Goal: Information Seeking & Learning: Check status

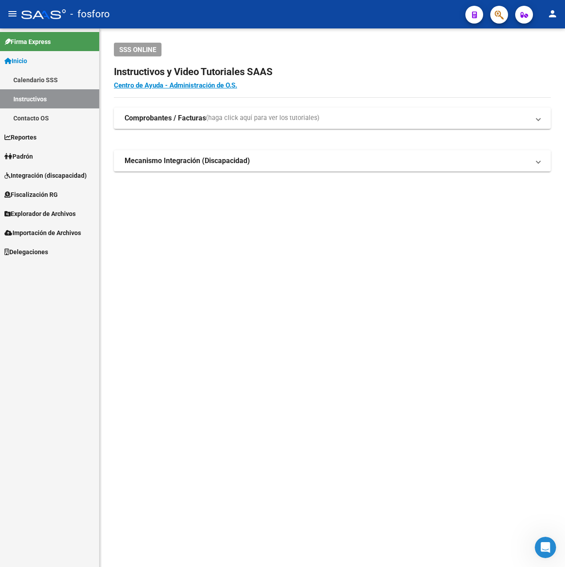
click at [50, 121] on link "Contacto OS" at bounding box center [49, 117] width 99 height 19
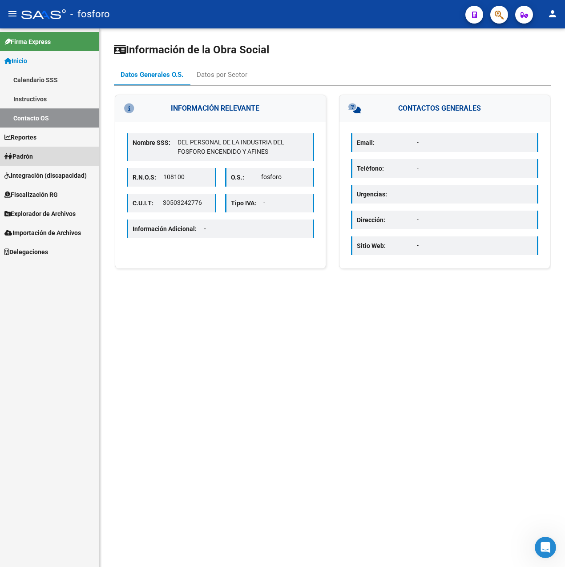
click at [33, 150] on link "Padrón" at bounding box center [49, 156] width 99 height 19
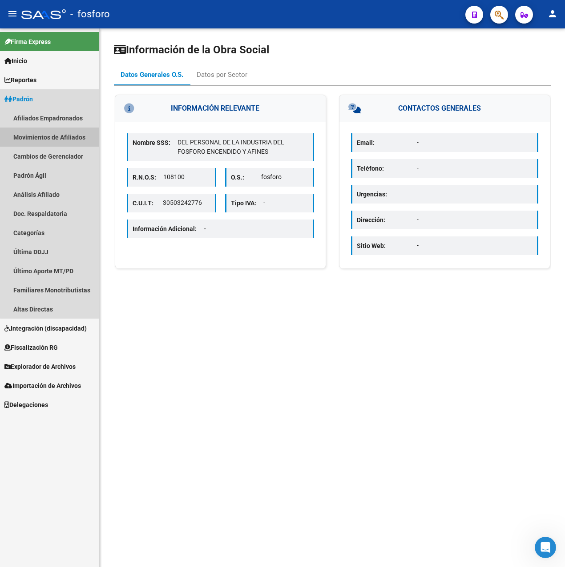
click at [62, 136] on link "Movimientos de Afiliados" at bounding box center [49, 137] width 99 height 19
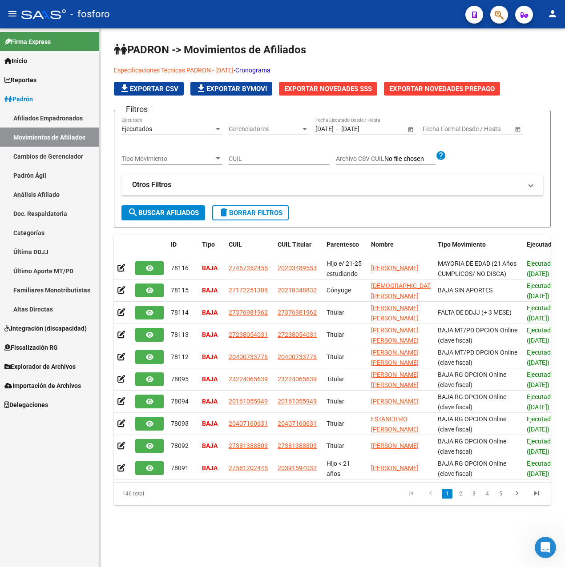
click at [183, 186] on mat-panel-title "Otros Filtros" at bounding box center [326, 185] width 389 height 10
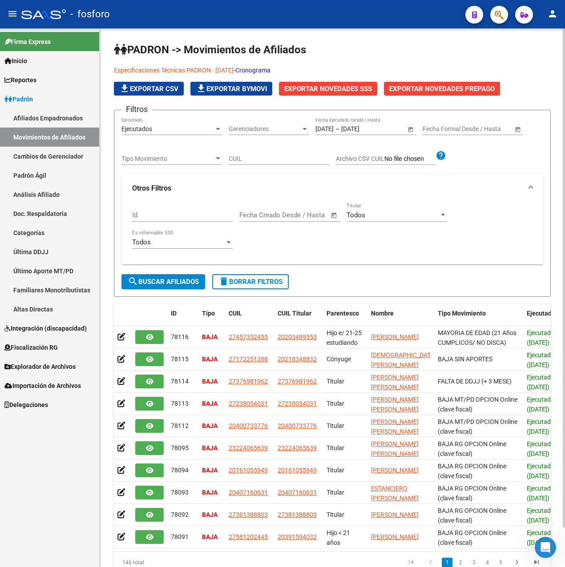
click at [385, 215] on div "Todos" at bounding box center [392, 215] width 92 height 8
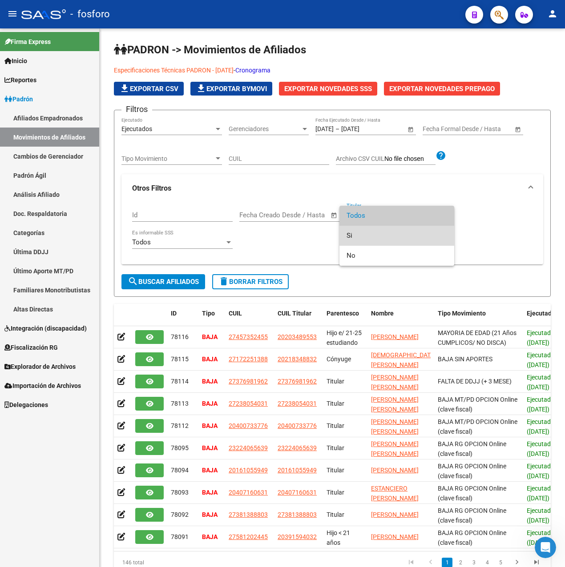
click at [366, 231] on span "Si" at bounding box center [396, 236] width 100 height 20
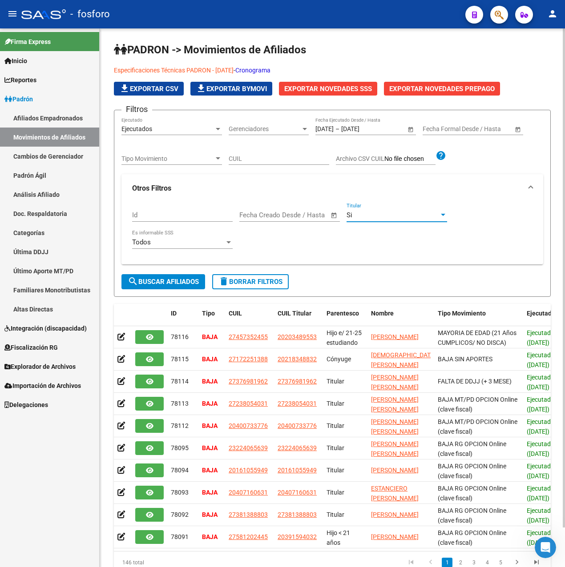
click at [178, 280] on span "search Buscar Afiliados" at bounding box center [163, 282] width 71 height 8
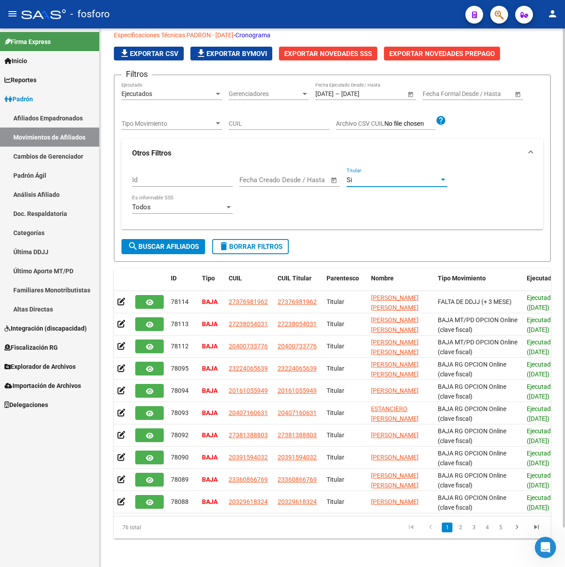
click at [389, 176] on div "Si" at bounding box center [392, 180] width 92 height 8
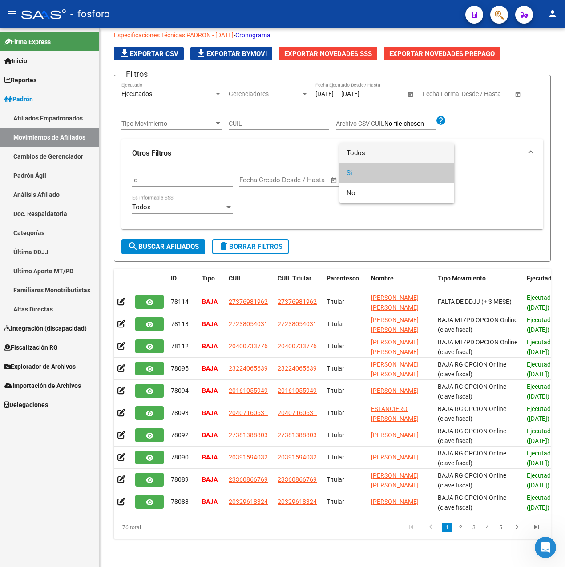
click at [374, 152] on span "Todos" at bounding box center [396, 153] width 100 height 20
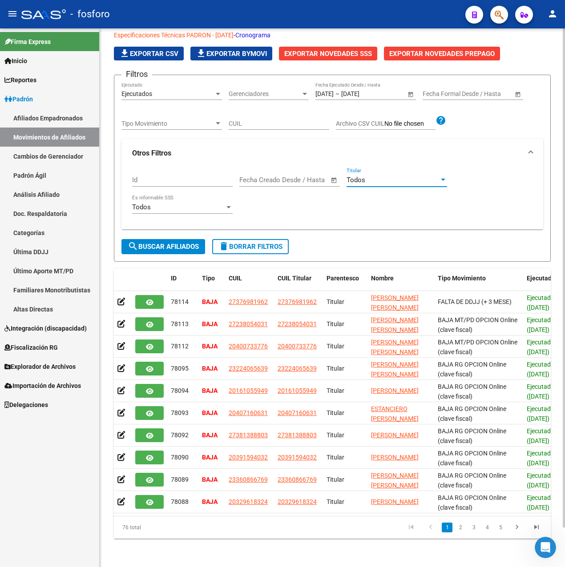
click at [171, 203] on div "Todos" at bounding box center [178, 207] width 92 height 8
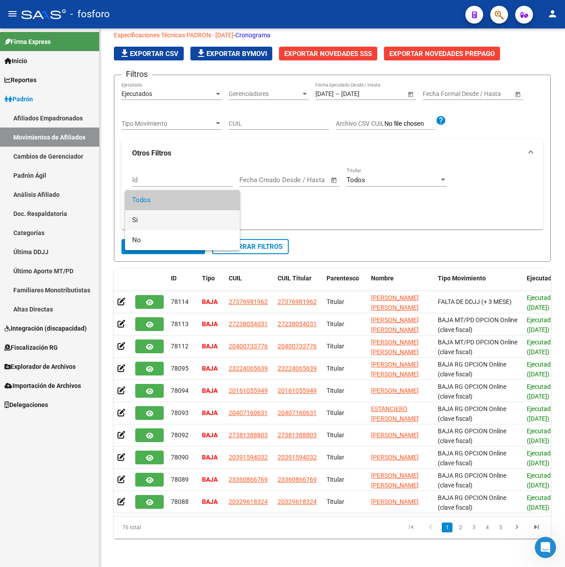
click at [143, 220] on span "Si" at bounding box center [182, 220] width 100 height 20
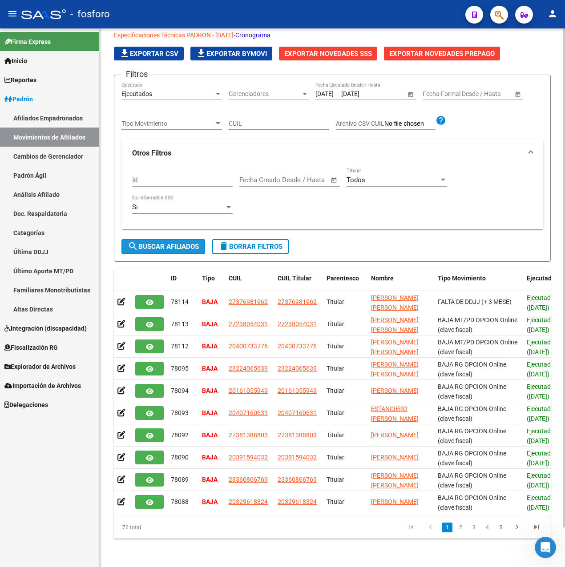
click at [172, 239] on button "search Buscar Afiliados" at bounding box center [163, 246] width 84 height 15
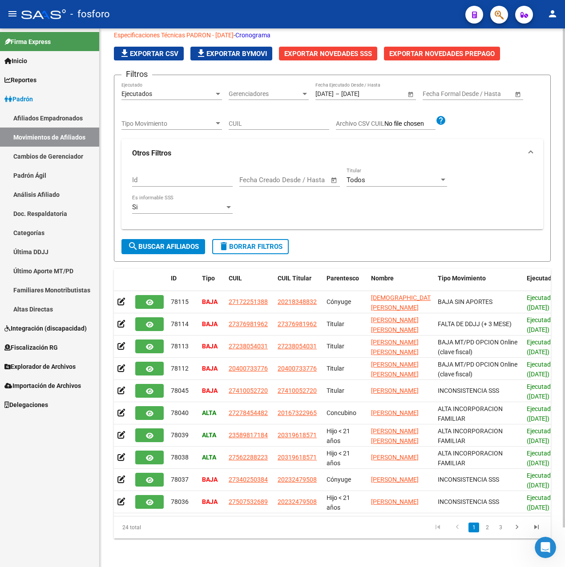
click at [200, 120] on span "Tipo Movimiento" at bounding box center [167, 124] width 92 height 8
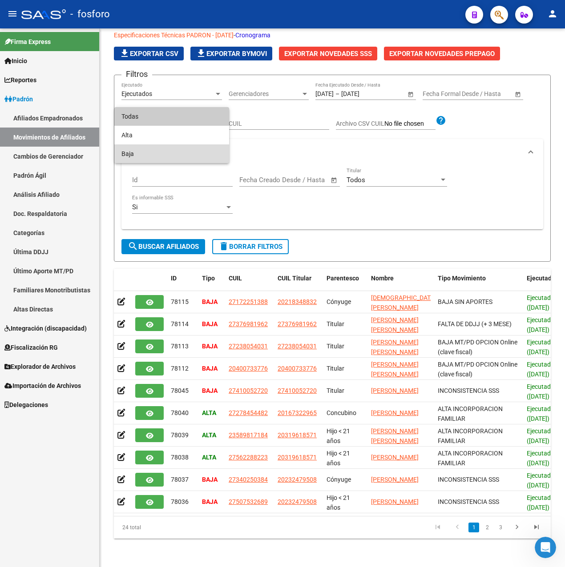
click at [145, 150] on span "Baja" at bounding box center [171, 153] width 100 height 19
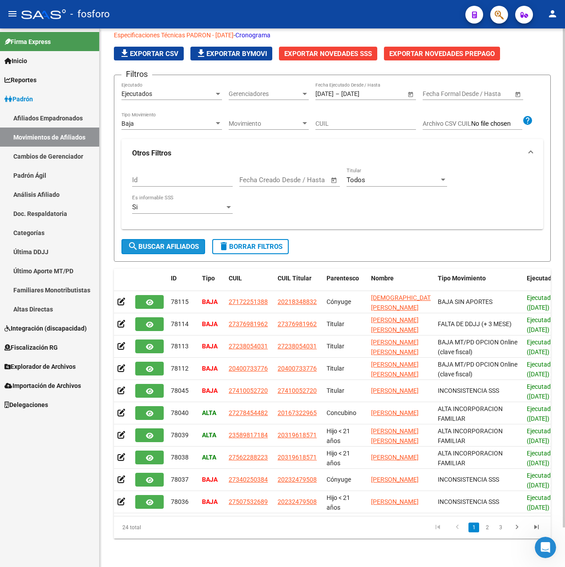
click at [165, 243] on span "search Buscar Afiliados" at bounding box center [163, 247] width 71 height 8
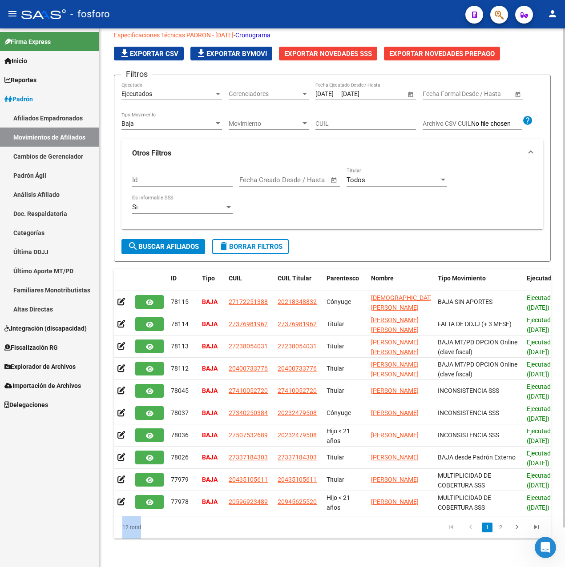
drag, startPoint x: 281, startPoint y: 516, endPoint x: 365, endPoint y: 517, distance: 83.1
click at [365, 517] on div "ID Tipo CUIL CUIL Titular Parentesco Nombre Tipo Movimiento Ejecutado Fecha For…" at bounding box center [332, 404] width 437 height 270
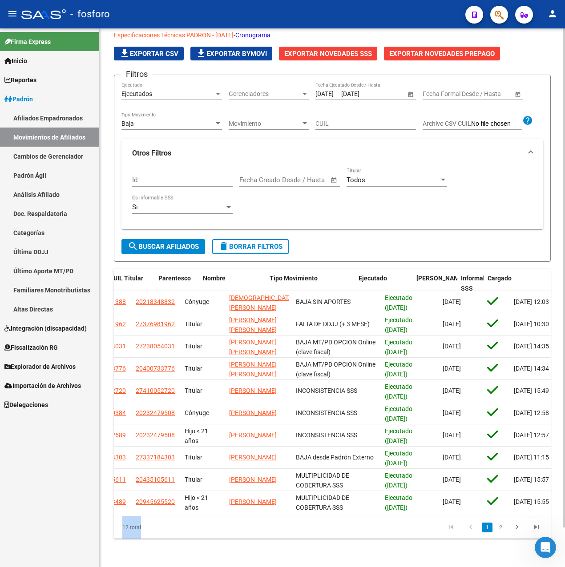
scroll to position [0, 168]
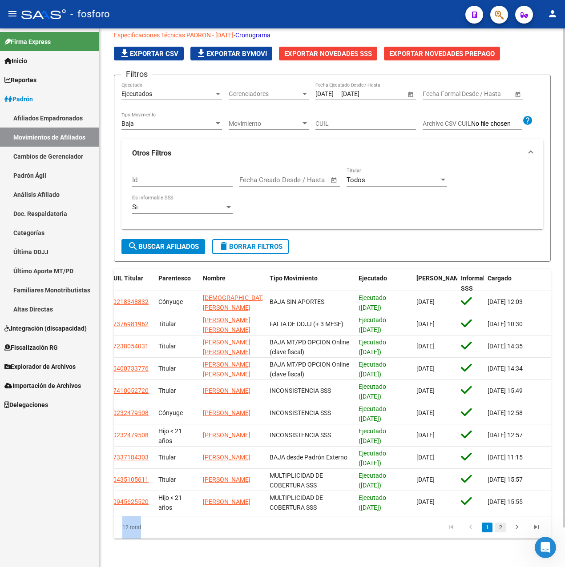
click at [502, 530] on link "2" at bounding box center [500, 528] width 11 height 10
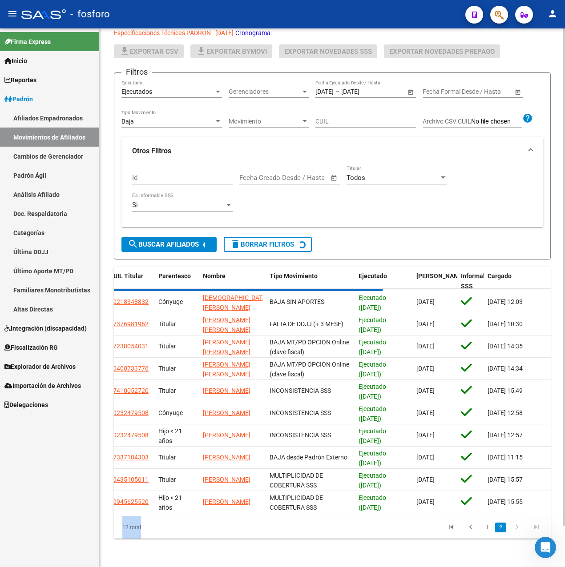
scroll to position [0, 0]
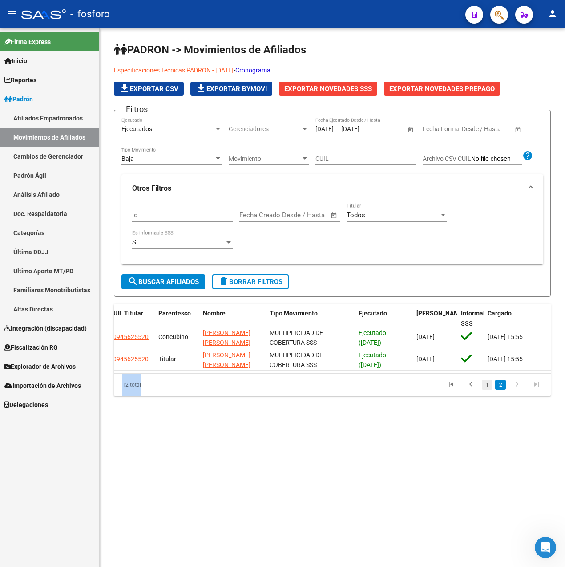
click at [486, 390] on link "1" at bounding box center [486, 385] width 11 height 10
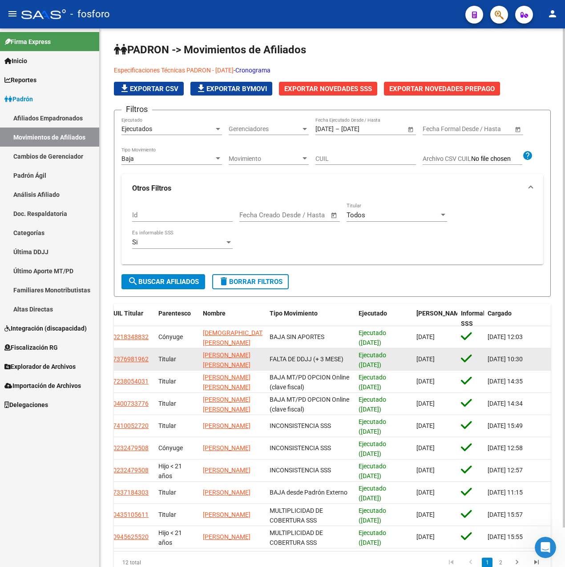
click at [335, 350] on datatable-body-cell "FALTA DE DDJJ (+ 3 MESE)" at bounding box center [310, 360] width 89 height 22
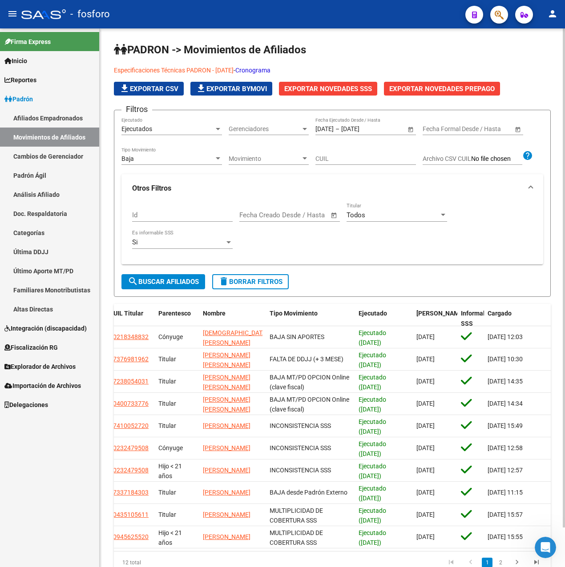
click at [335, 291] on form "Filtros Ejecutados Ejecutado Gerenciadores Gerenciadores 01/09/2025 01/09/2025 …" at bounding box center [332, 203] width 437 height 187
click at [270, 71] on link "Cronograma" at bounding box center [252, 70] width 35 height 7
click at [323, 44] on h1 "PADRON -> Movimientos de Afiliados" at bounding box center [332, 51] width 437 height 16
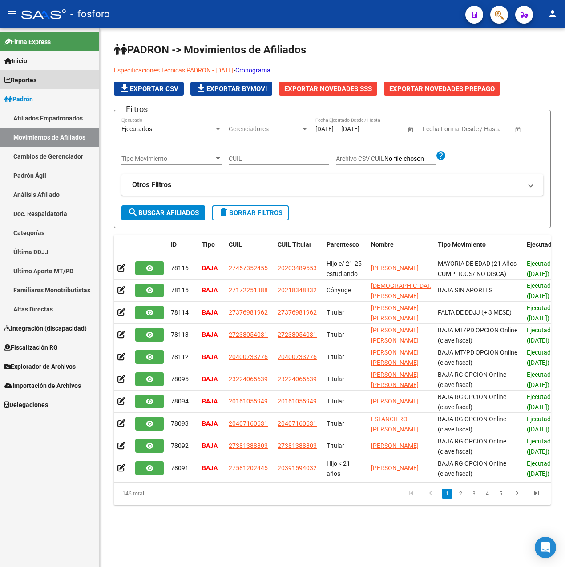
click at [42, 78] on link "Reportes" at bounding box center [49, 79] width 99 height 19
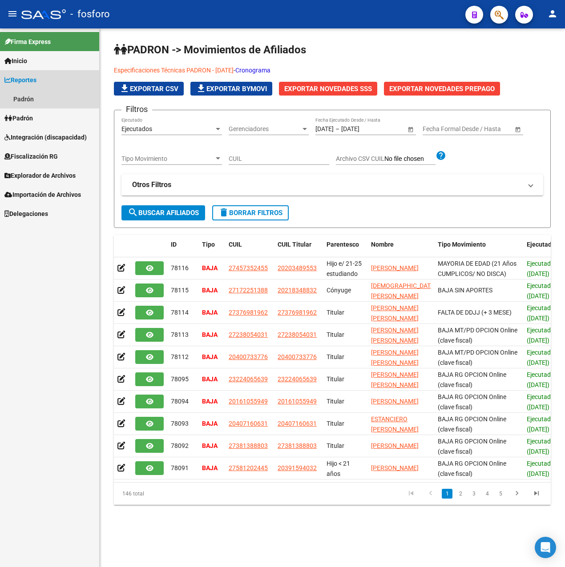
click at [42, 78] on link "Reportes" at bounding box center [49, 79] width 99 height 19
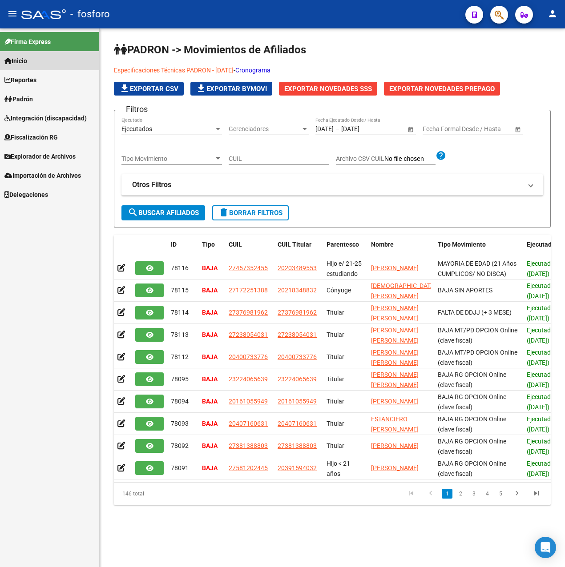
click at [36, 66] on link "Inicio" at bounding box center [49, 60] width 99 height 19
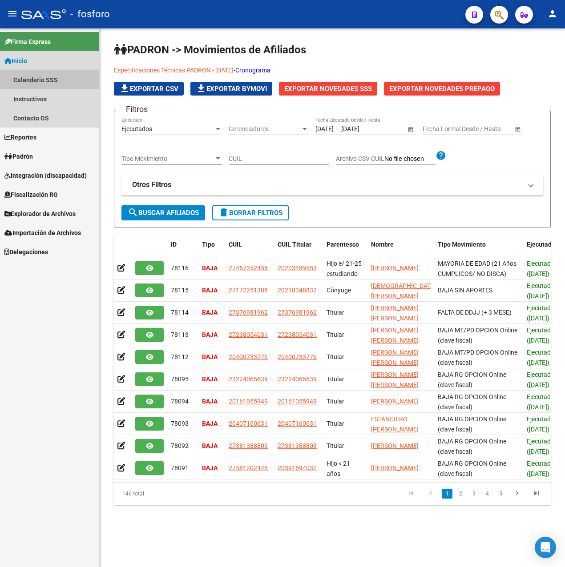
click at [41, 80] on link "Calendario SSS" at bounding box center [49, 79] width 99 height 19
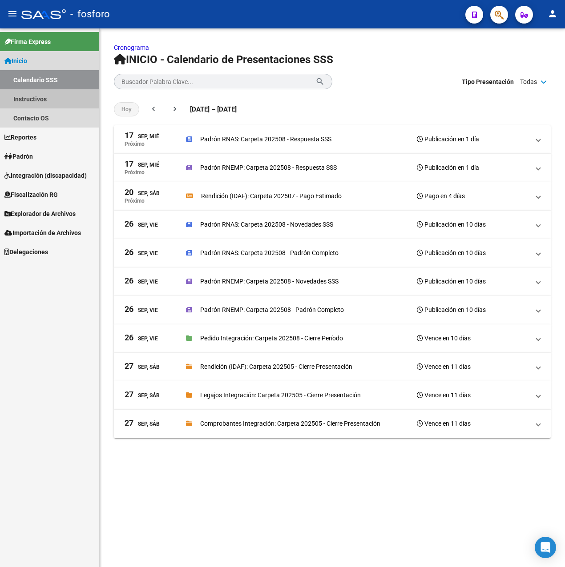
click at [26, 95] on link "Instructivos" at bounding box center [49, 98] width 99 height 19
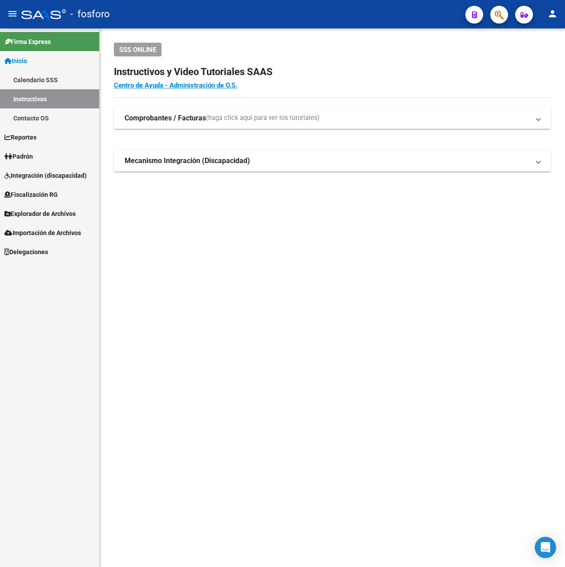
click at [52, 80] on link "Calendario SSS" at bounding box center [49, 79] width 99 height 19
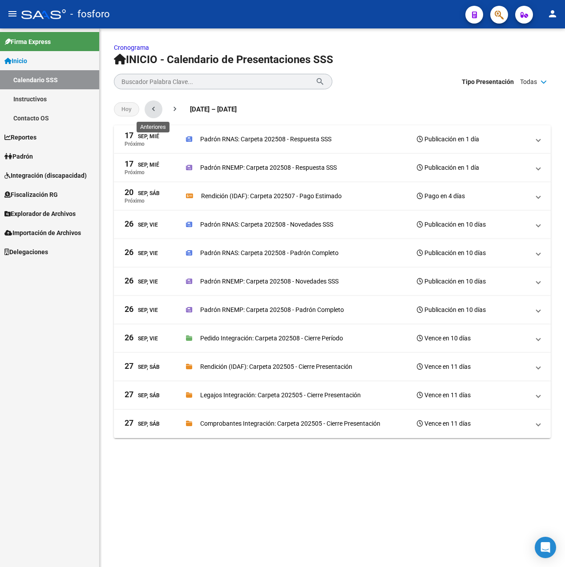
click at [152, 111] on mat-icon "chevron_left" at bounding box center [153, 108] width 9 height 9
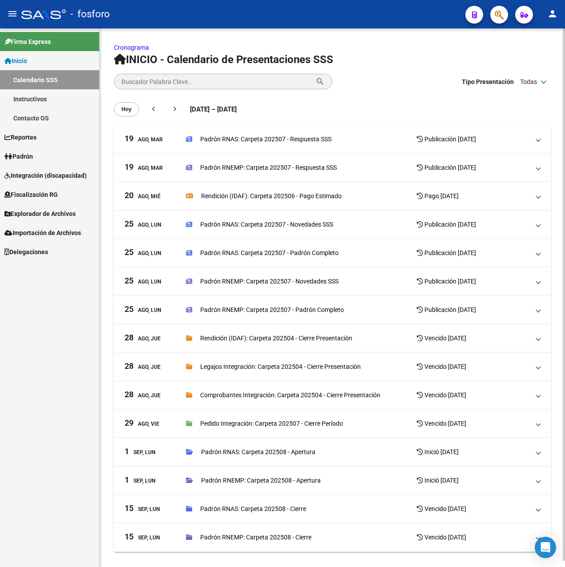
scroll to position [6, 0]
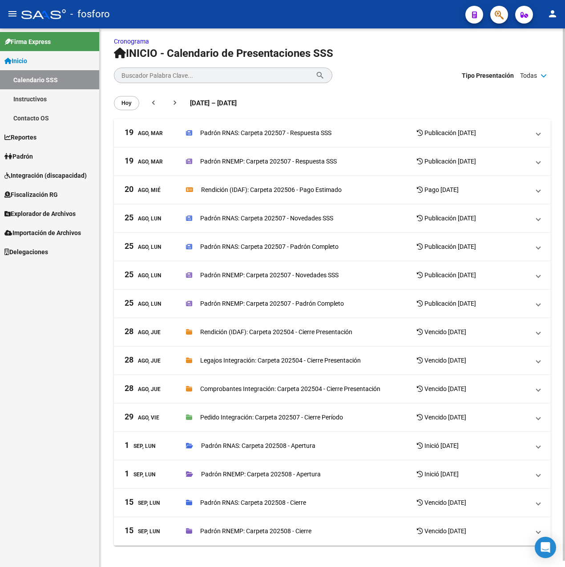
click at [270, 502] on p "Padrón RNAS: Carpeta 202508 - Cierre" at bounding box center [253, 503] width 106 height 10
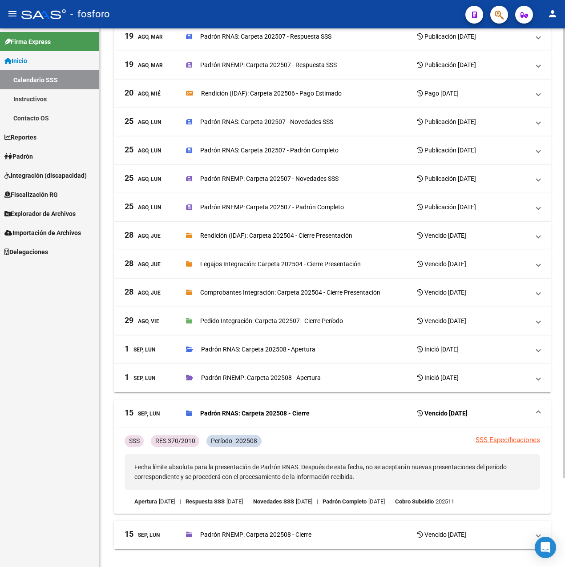
scroll to position [106, 0]
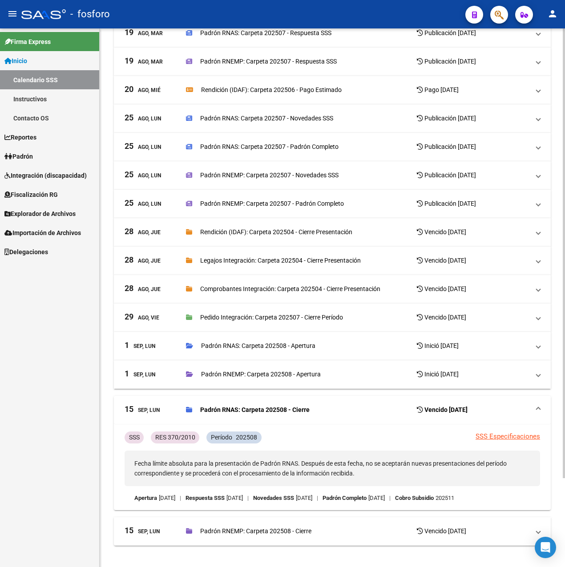
click at [276, 406] on p "Padrón RNAS: Carpeta 202508 - Cierre" at bounding box center [254, 410] width 109 height 10
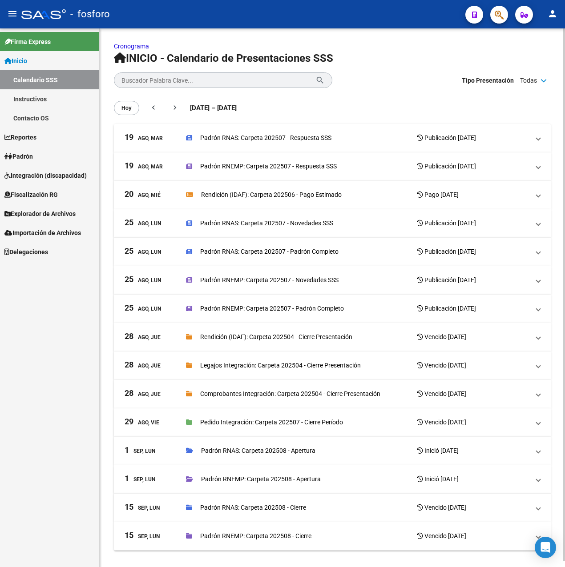
scroll to position [0, 0]
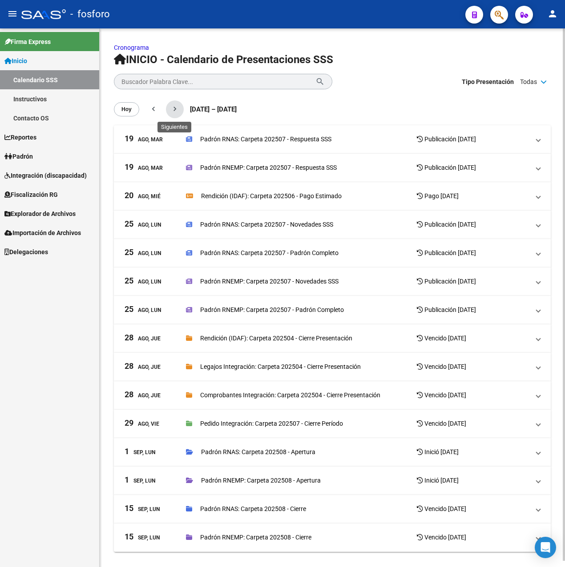
click at [170, 108] on mat-icon "chevron_right" at bounding box center [174, 108] width 9 height 9
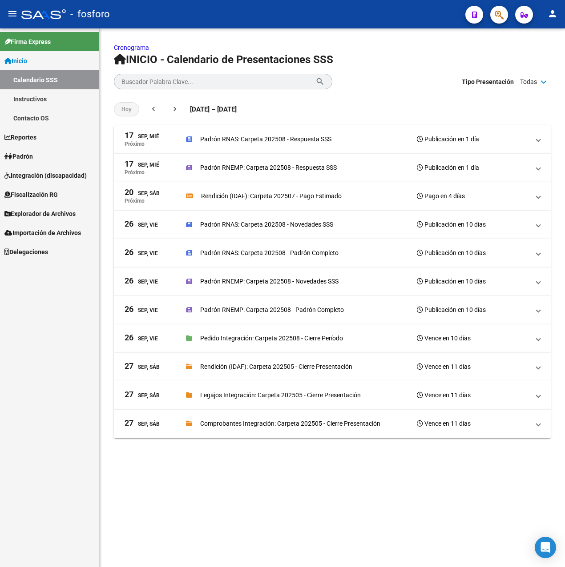
click at [291, 144] on div "Padrón RNAS: Carpeta 202508 - Respuesta SSS Publicación en 1 día" at bounding box center [357, 139] width 343 height 12
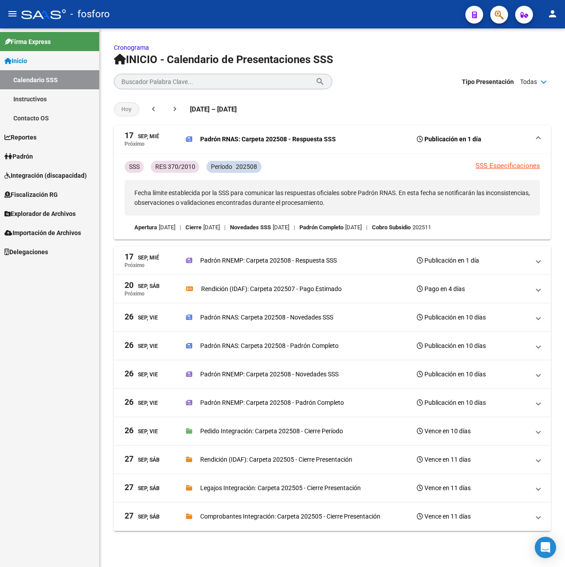
click at [294, 375] on p "Padrón RNEMP: Carpeta 202508 - Novedades SSS" at bounding box center [269, 374] width 138 height 10
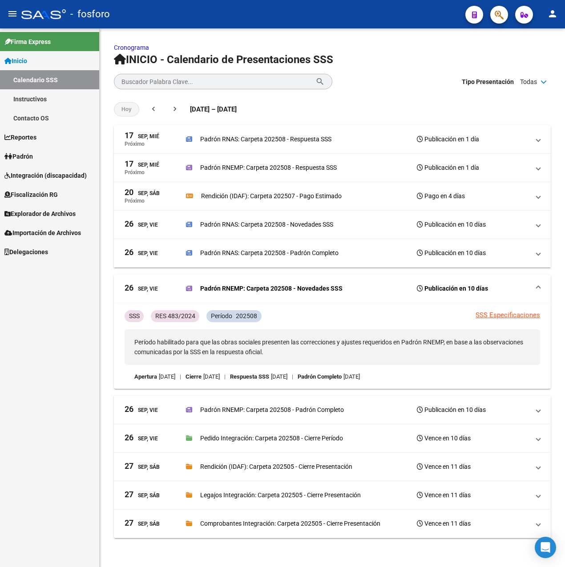
click at [288, 289] on p "Padrón RNEMP: Carpeta 202508 - Novedades SSS" at bounding box center [271, 289] width 142 height 10
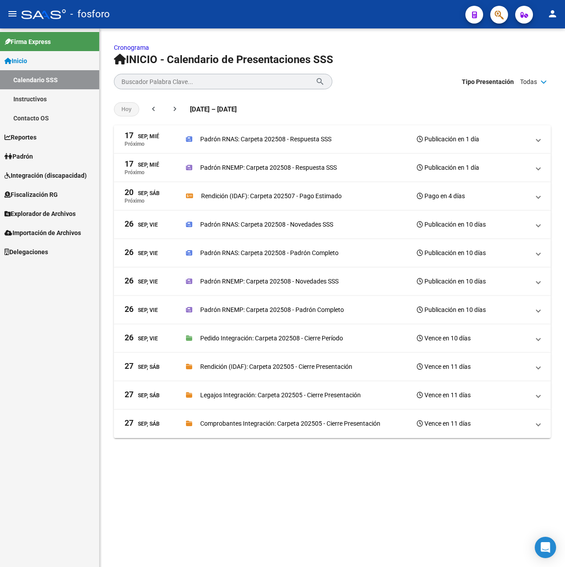
click at [288, 289] on mat-expansion-panel-header "[DATE], Vie Padrón RNEMP: Carpeta 202508 - Novedades SSS Publicación en 10 días" at bounding box center [332, 282] width 437 height 28
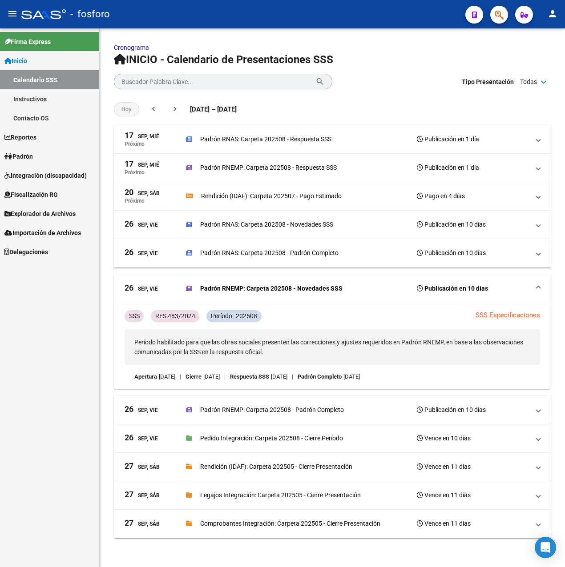
click at [286, 288] on p "Padrón RNEMP: Carpeta 202508 - Novedades SSS" at bounding box center [271, 289] width 142 height 10
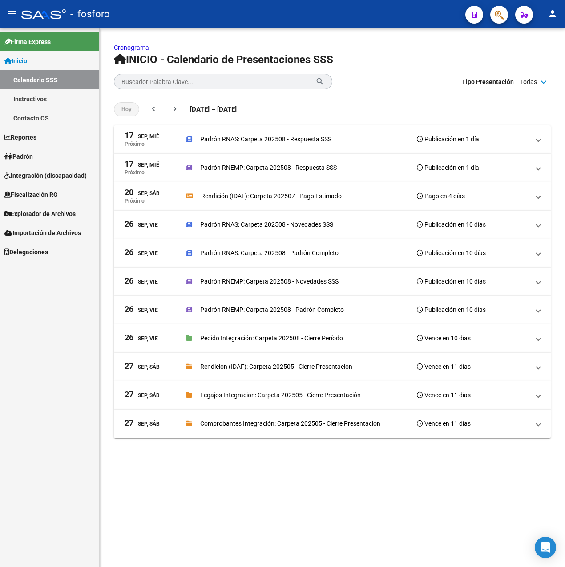
click at [287, 246] on mat-expansion-panel-header "[DATE], Vie Padrón RNAS: Carpeta 202508 - Padrón Completo Publicación en 10 días" at bounding box center [332, 253] width 437 height 28
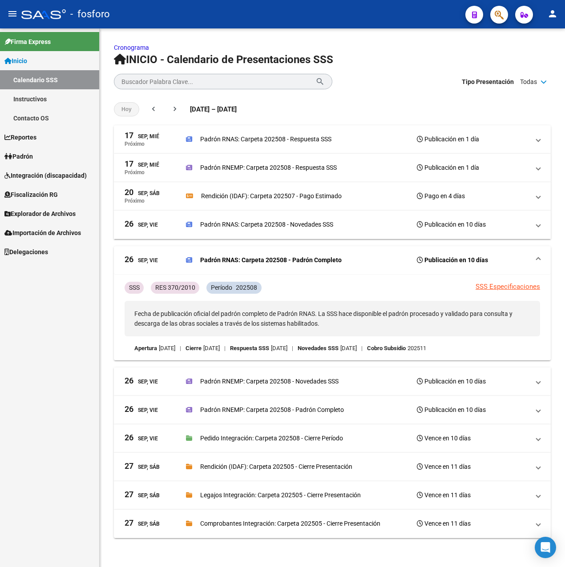
click at [296, 257] on p "Padrón RNAS: Carpeta 202508 - Padrón Completo" at bounding box center [270, 260] width 141 height 10
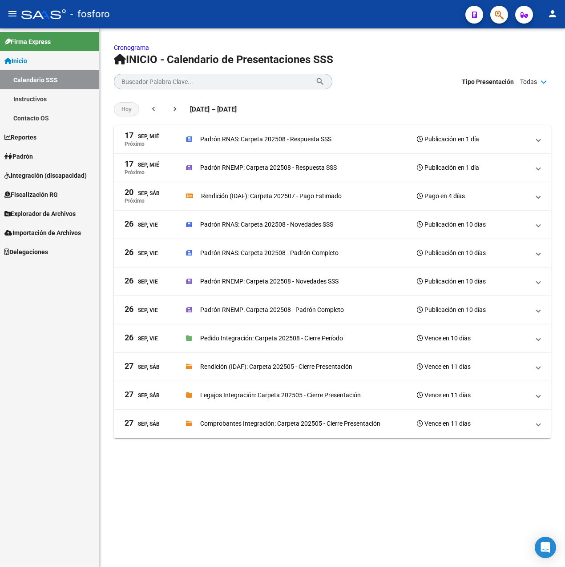
click at [313, 164] on p "Padrón RNEMP: Carpeta 202508 - Respuesta SSS" at bounding box center [268, 168] width 136 height 10
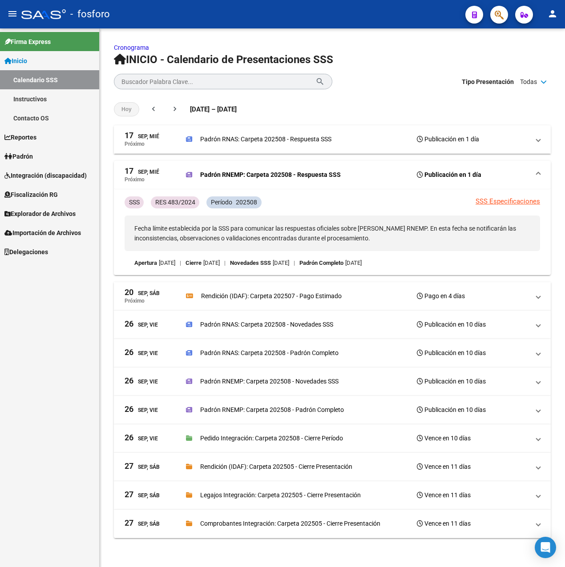
click at [313, 166] on mat-expansion-panel-header "[DATE], [PERSON_NAME] RNEMP: Carpeta 202508 - Respuesta SSS Publicación en 1 día" at bounding box center [332, 175] width 437 height 28
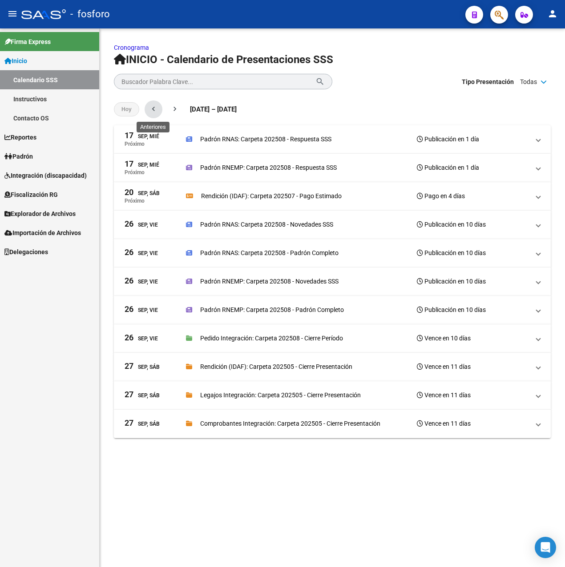
click at [155, 103] on span "chevron_left" at bounding box center [153, 109] width 9 height 16
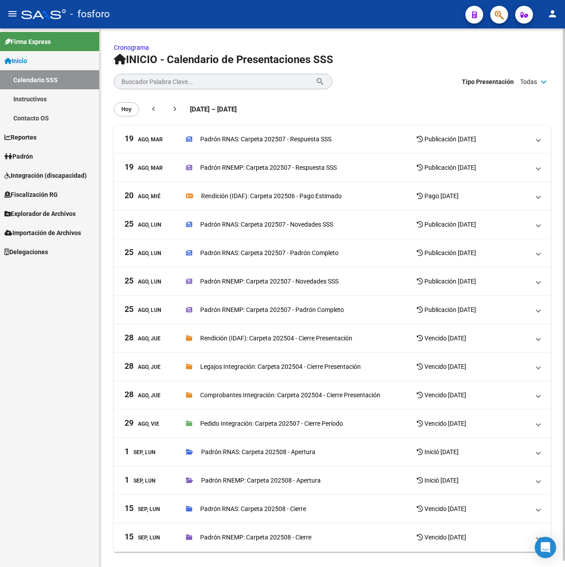
click at [252, 507] on p "Padrón RNAS: Carpeta 202508 - Cierre" at bounding box center [253, 509] width 106 height 10
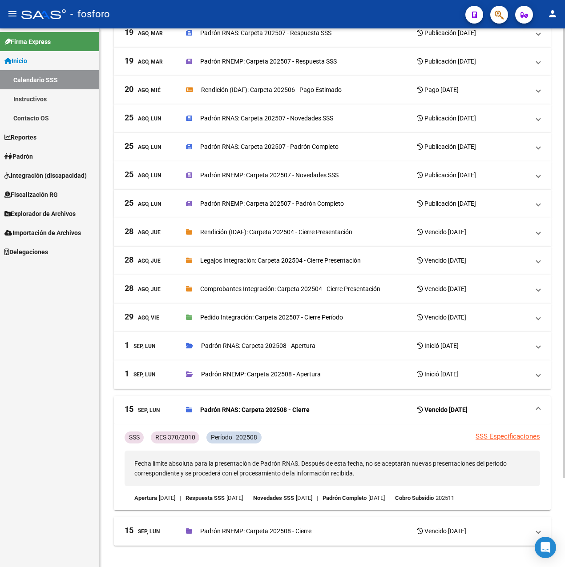
click at [255, 523] on mat-expansion-panel-header "[DATE], [PERSON_NAME] RNEMP: Carpeta 202508 - Cierre Vencido [DATE]" at bounding box center [332, 531] width 437 height 28
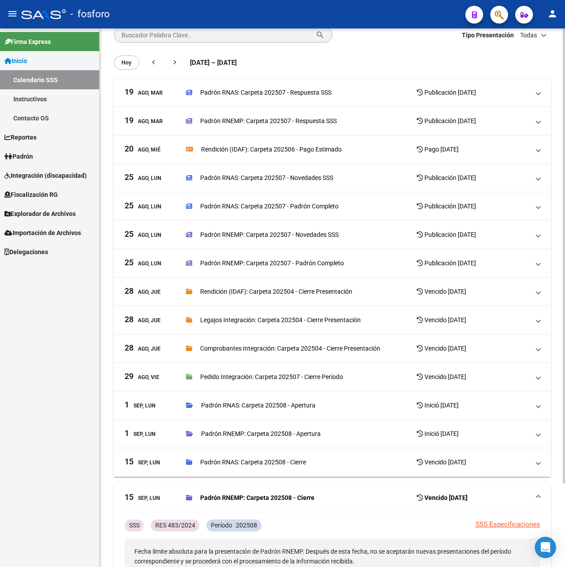
scroll to position [99, 0]
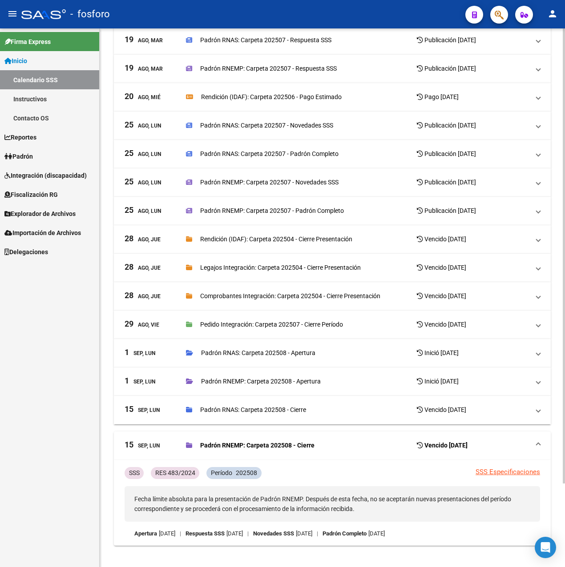
click at [495, 472] on link "SSS Especificaciones" at bounding box center [507, 472] width 64 height 8
click at [300, 445] on p "Padrón RNEMP: Carpeta 202508 - Cierre" at bounding box center [257, 446] width 114 height 10
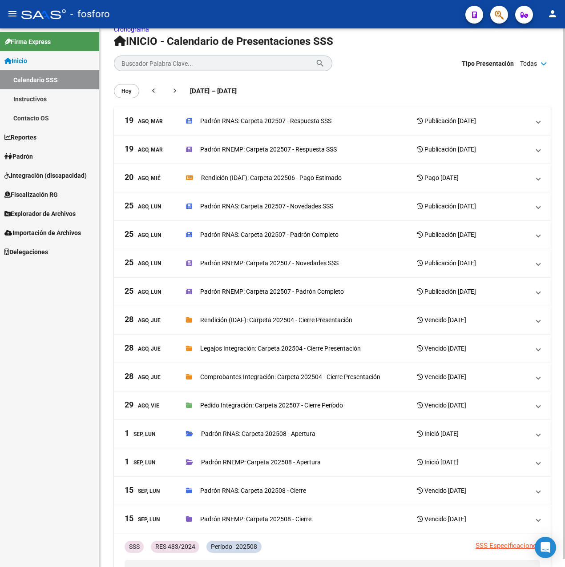
scroll to position [6, 0]
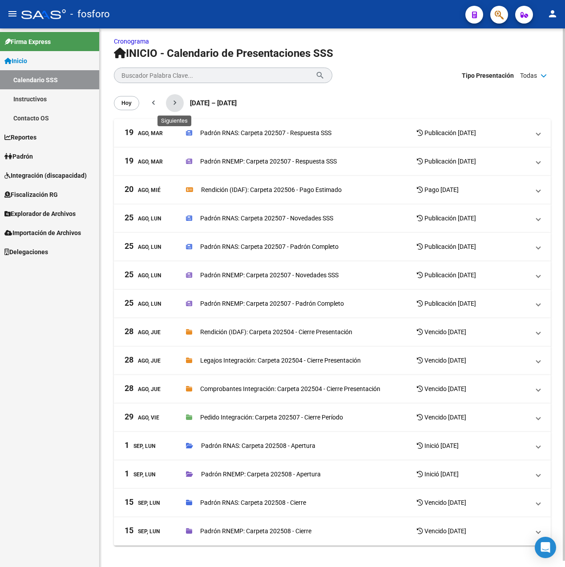
click at [176, 103] on mat-icon "chevron_right" at bounding box center [174, 102] width 9 height 9
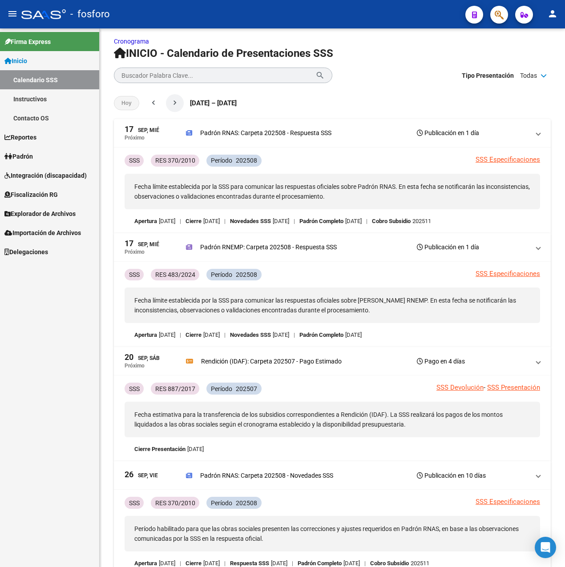
scroll to position [0, 0]
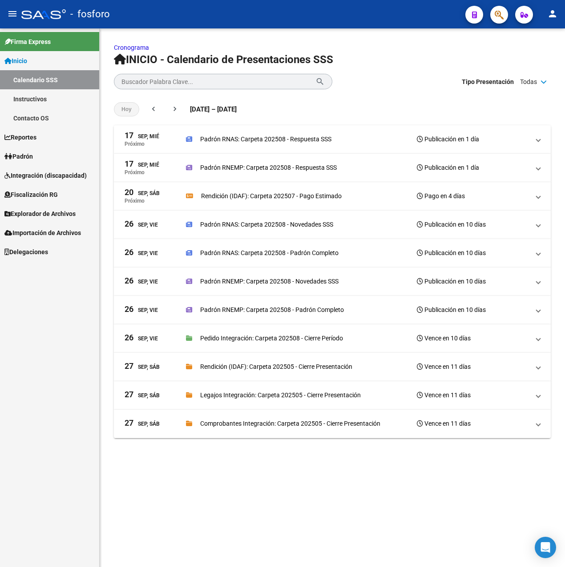
click at [301, 225] on p "Padrón RNAS: Carpeta 202508 - Novedades SSS" at bounding box center [266, 225] width 133 height 10
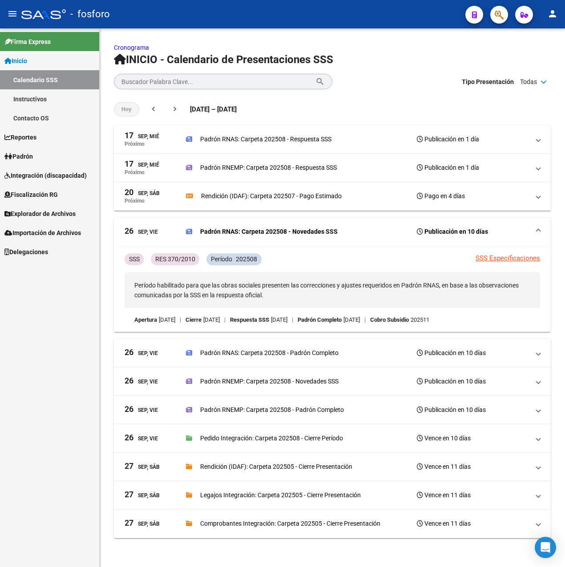
click at [301, 225] on div "Padrón RNAS: Carpeta 202508 - Novedades SSS Publicación en 10 días" at bounding box center [357, 231] width 343 height 12
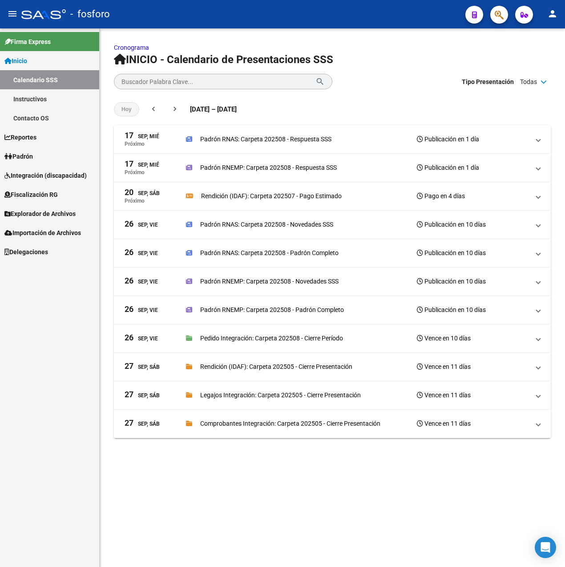
click at [259, 474] on mat-sidenav-content "Cronograma INICIO - Calendario de Presentaciones SSS Buscador Palabra Clave... …" at bounding box center [332, 297] width 465 height 539
click at [46, 61] on link "Inicio" at bounding box center [49, 60] width 99 height 19
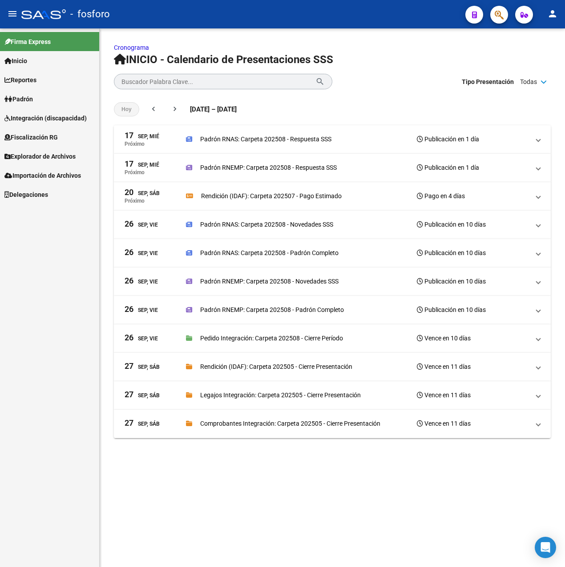
click at [417, 490] on mat-sidenav-content "Cronograma INICIO - Calendario de Presentaciones SSS Buscador Palabra Clave... …" at bounding box center [332, 297] width 465 height 539
click at [335, 135] on div "Padrón RNAS: Carpeta 202508 - Respuesta SSS Publicación en 1 día" at bounding box center [357, 139] width 343 height 12
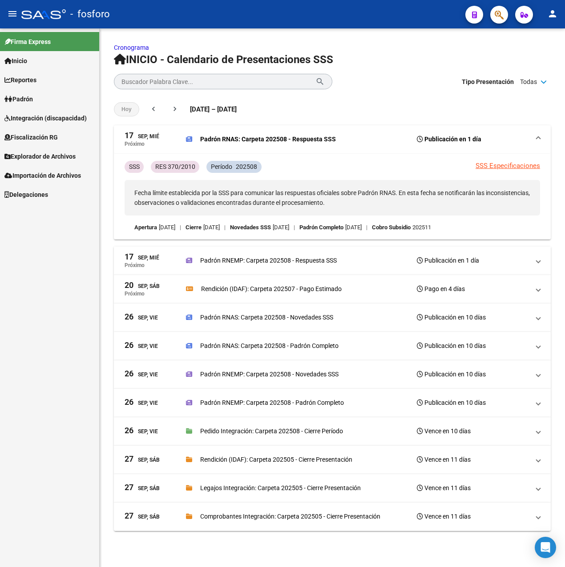
click at [540, 263] on mat-expansion-panel-header "[DATE], [PERSON_NAME] RNEMP: Carpeta 202508 - Respuesta SSS Publicación en 1 día" at bounding box center [332, 261] width 437 height 28
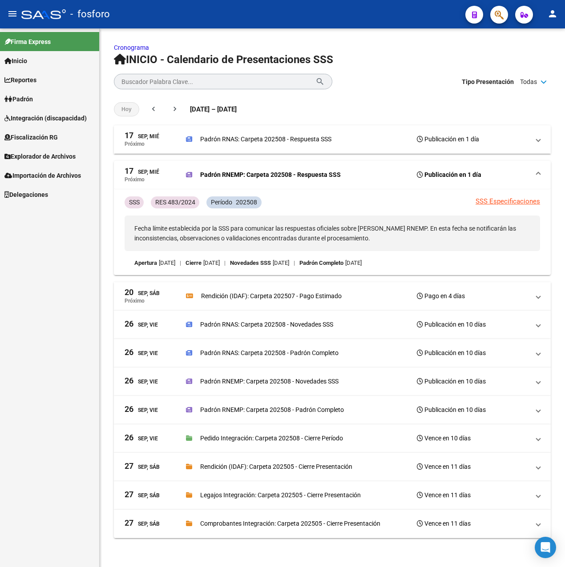
click at [532, 173] on span "[DATE], [PERSON_NAME] RNEMP: Carpeta 202508 - Respuesta SSS Publicación en 1 día" at bounding box center [330, 175] width 412 height 16
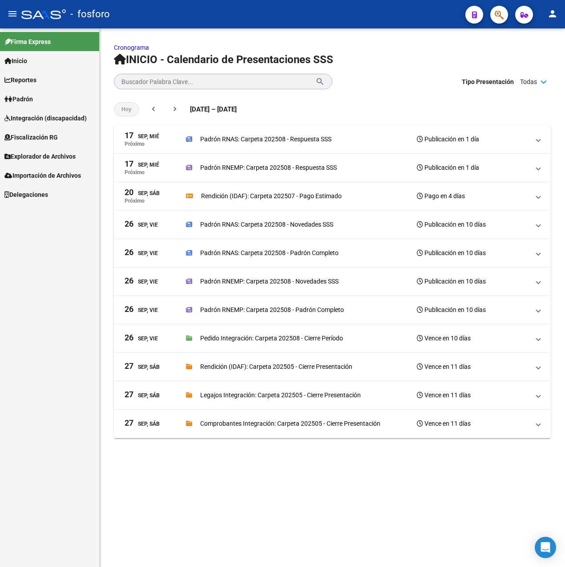
click at [545, 208] on mat-expansion-panel-header "[DATE], Sáb Próximo Rendición (IDAF): Carpeta 202507 - Pago Estimado Pago en 4 …" at bounding box center [332, 196] width 437 height 28
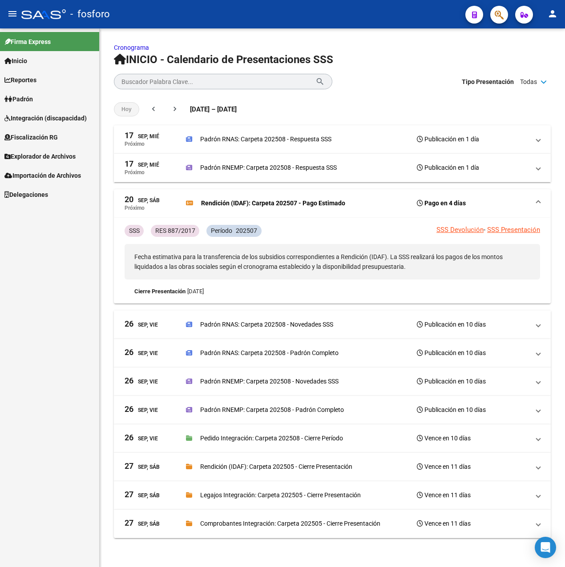
click at [544, 202] on mat-expansion-panel-header "[DATE], Sáb Próximo Rendición (IDAF): Carpeta 202507 - Pago Estimado Pago en 4 …" at bounding box center [332, 203] width 437 height 28
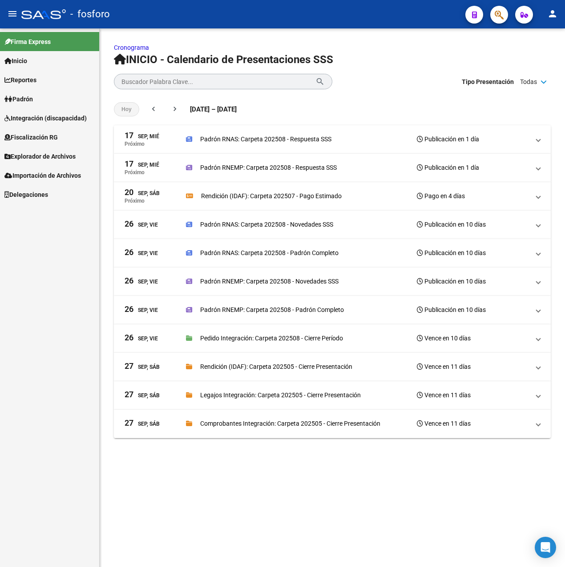
click at [543, 233] on mat-expansion-panel-header "[DATE], Vie Padrón RNAS: Carpeta 202508 - Novedades SSS Publicación en 10 días" at bounding box center [332, 225] width 437 height 28
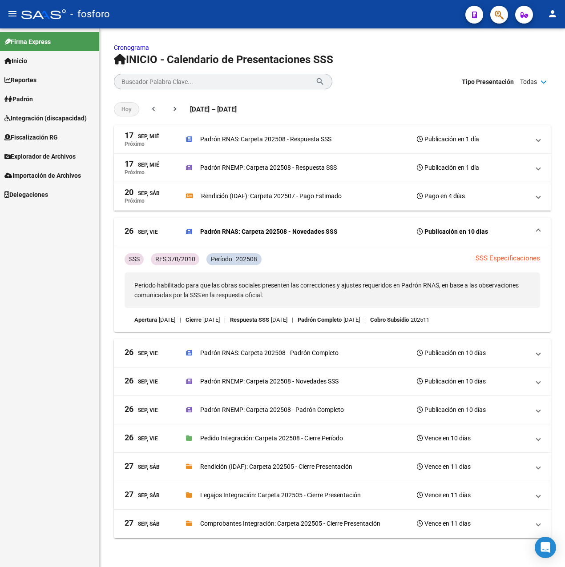
click at [543, 233] on mat-expansion-panel-header "[DATE], Vie Padrón RNAS: Carpeta 202508 - Novedades SSS Publicación en 10 días" at bounding box center [332, 232] width 437 height 28
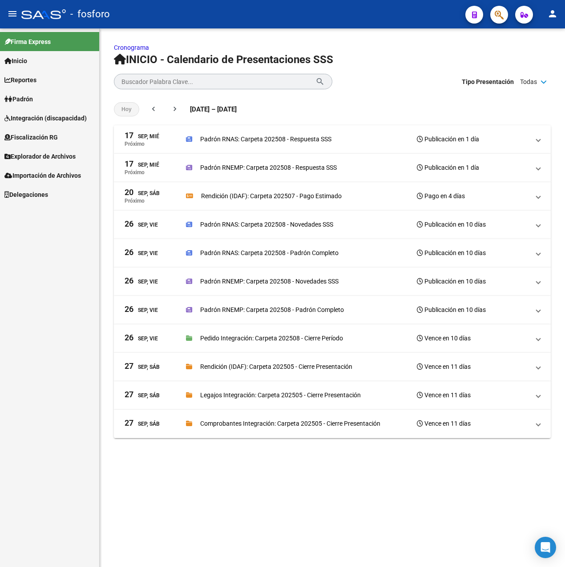
click at [542, 258] on mat-expansion-panel-header "[DATE], Vie Padrón RNAS: Carpeta 202508 - Padrón Completo Publicación en 10 días" at bounding box center [332, 253] width 437 height 28
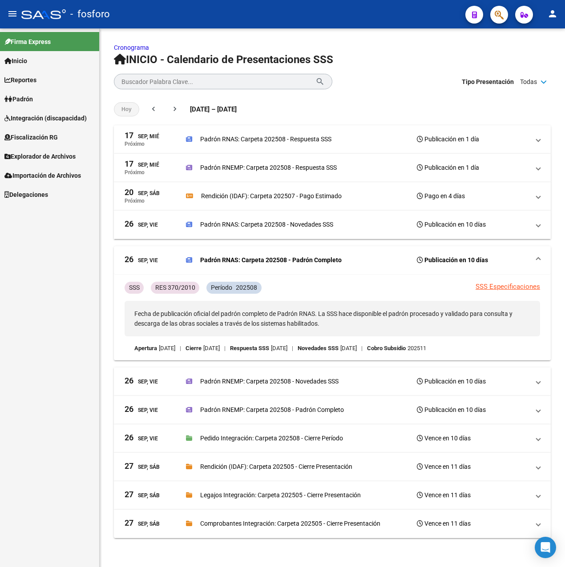
click at [542, 258] on mat-expansion-panel-header "[DATE], Vie Padrón RNAS: Carpeta 202508 - Padrón Completo Publicación en 10 días" at bounding box center [332, 260] width 437 height 28
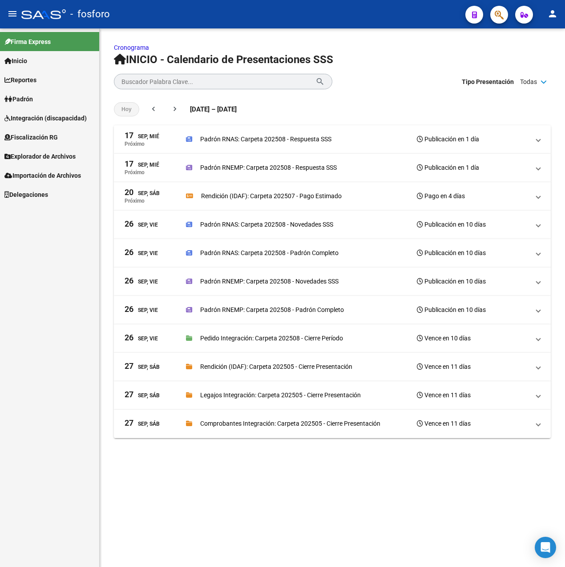
click at [37, 58] on link "Inicio" at bounding box center [49, 60] width 99 height 19
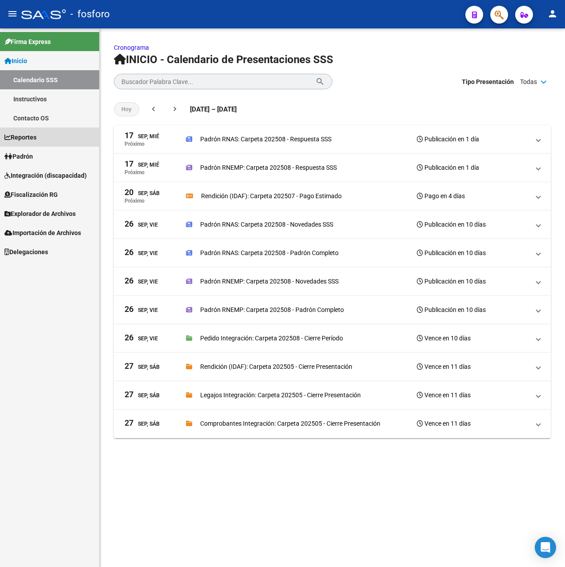
click at [34, 133] on span "Reportes" at bounding box center [20, 137] width 32 height 10
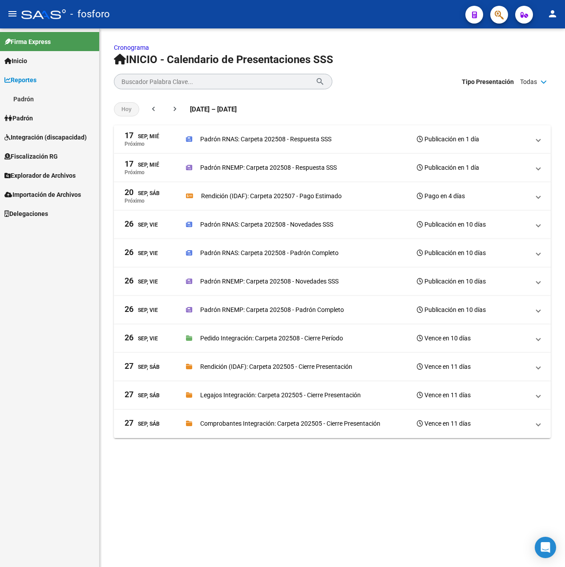
click at [24, 110] on link "Padrón" at bounding box center [49, 117] width 99 height 19
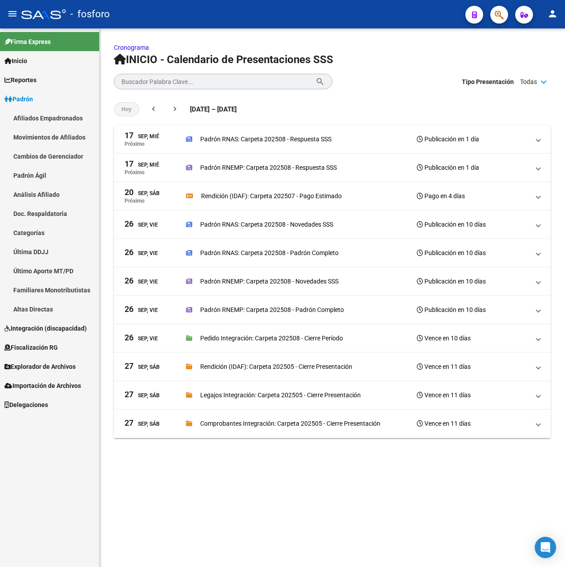
click at [30, 81] on span "Reportes" at bounding box center [20, 80] width 32 height 10
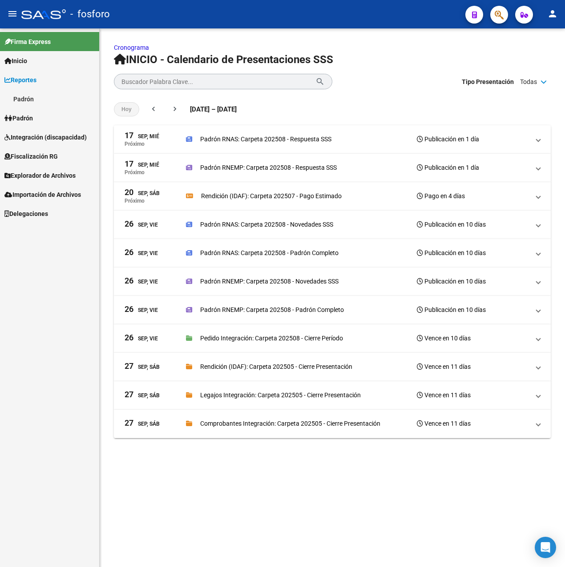
click at [32, 98] on link "Padrón" at bounding box center [49, 98] width 99 height 19
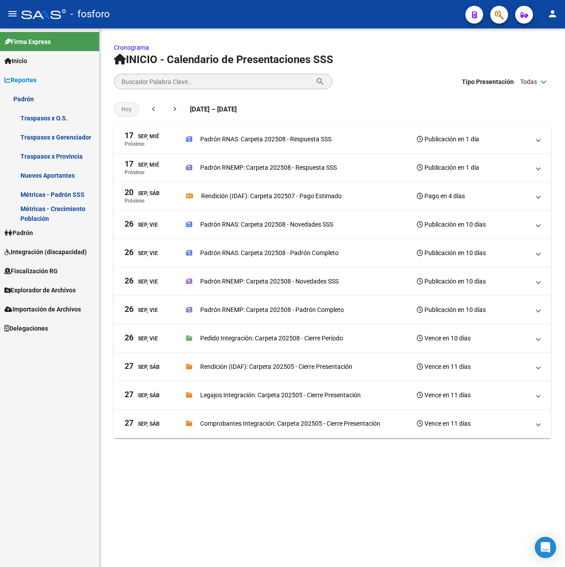
click at [40, 191] on link "Métricas - Padrón SSS" at bounding box center [49, 194] width 99 height 19
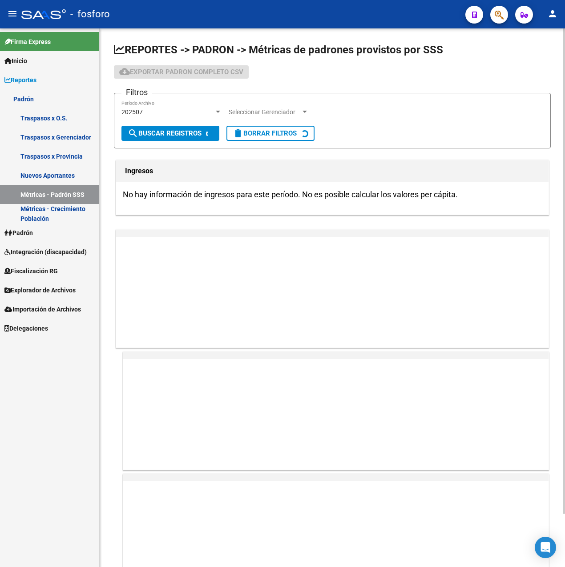
click at [168, 116] on div "202507 Período Archivo" at bounding box center [171, 109] width 100 height 18
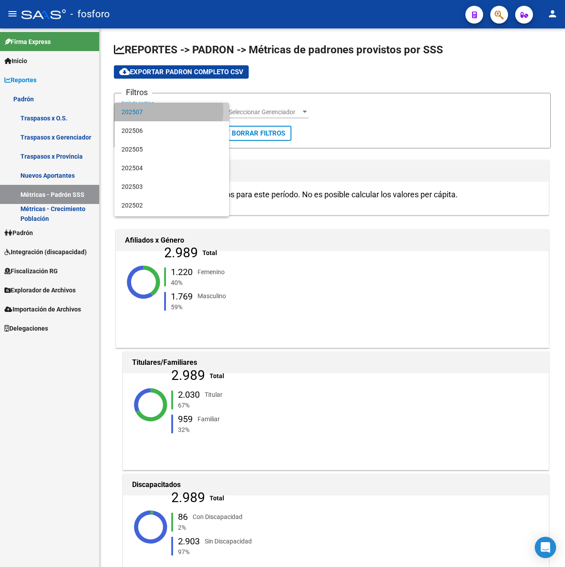
click at [164, 111] on span "202507" at bounding box center [171, 112] width 100 height 19
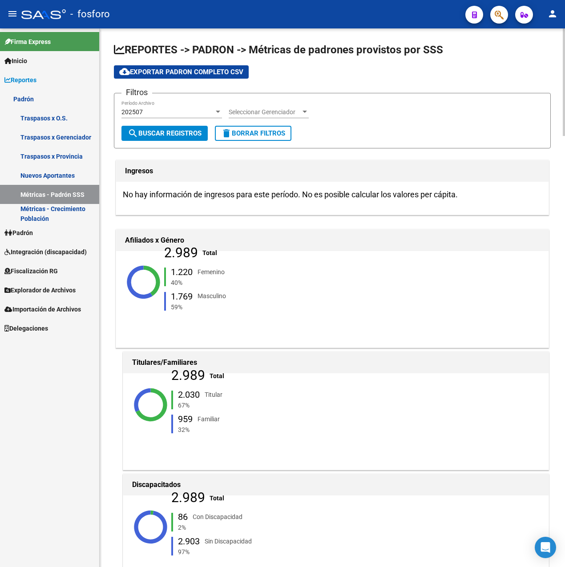
drag, startPoint x: 169, startPoint y: 256, endPoint x: 220, endPoint y: 254, distance: 51.6
click at [220, 254] on div "2.989 Total 1.220 Femenino 40% 1.769 Masculino 59%" at bounding box center [228, 282] width 128 height 68
drag, startPoint x: 220, startPoint y: 254, endPoint x: 281, endPoint y: 288, distance: 68.9
click at [281, 288] on div "1.220 Femenino 40% 1.769 Masculino 59%" at bounding box center [228, 289] width 128 height 53
